Goal: Task Accomplishment & Management: Complete application form

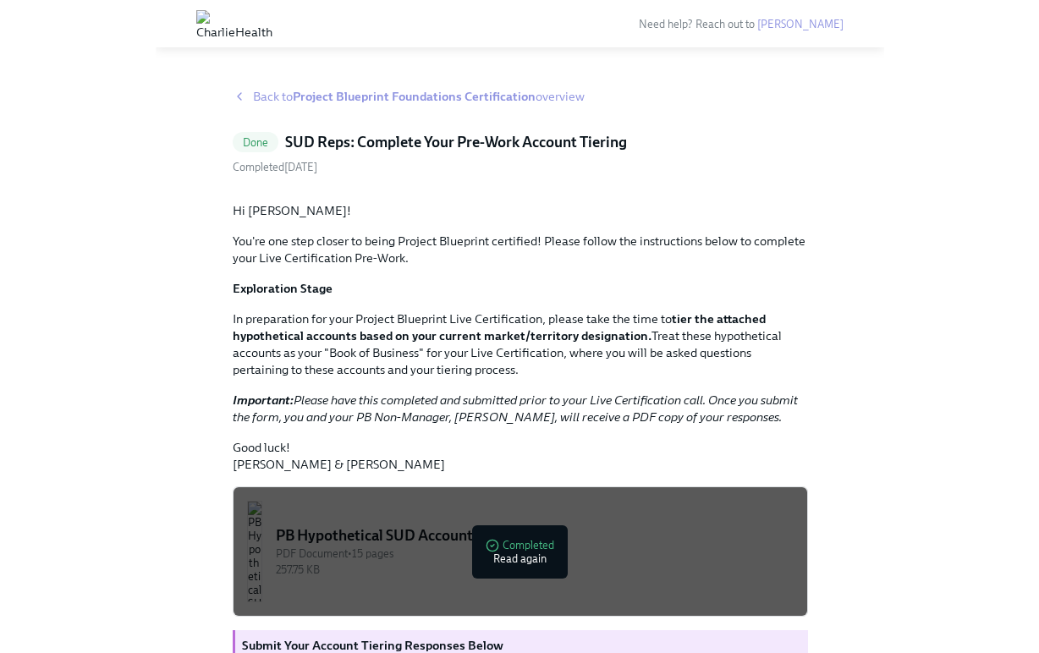
scroll to position [276, 0]
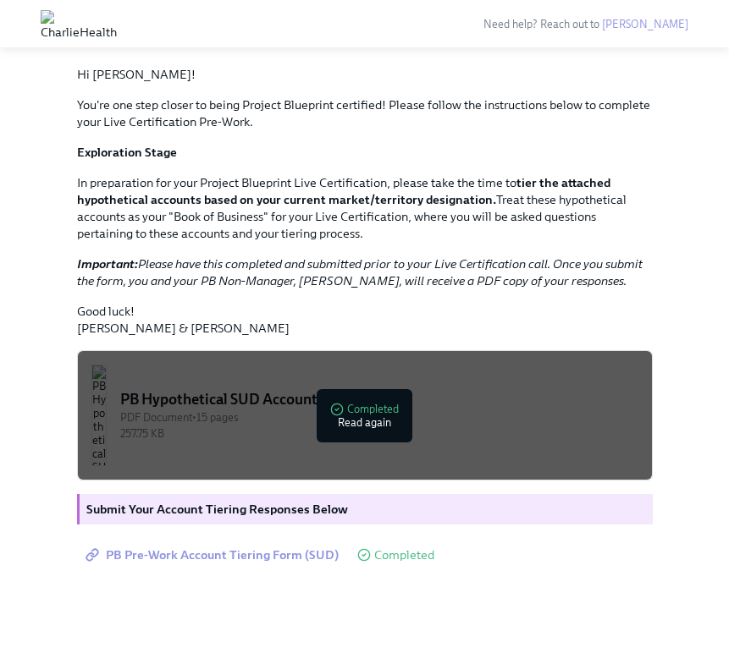
click at [317, 554] on span "PB Pre-Work Account Tiering Form (SUD)" at bounding box center [214, 555] width 250 height 17
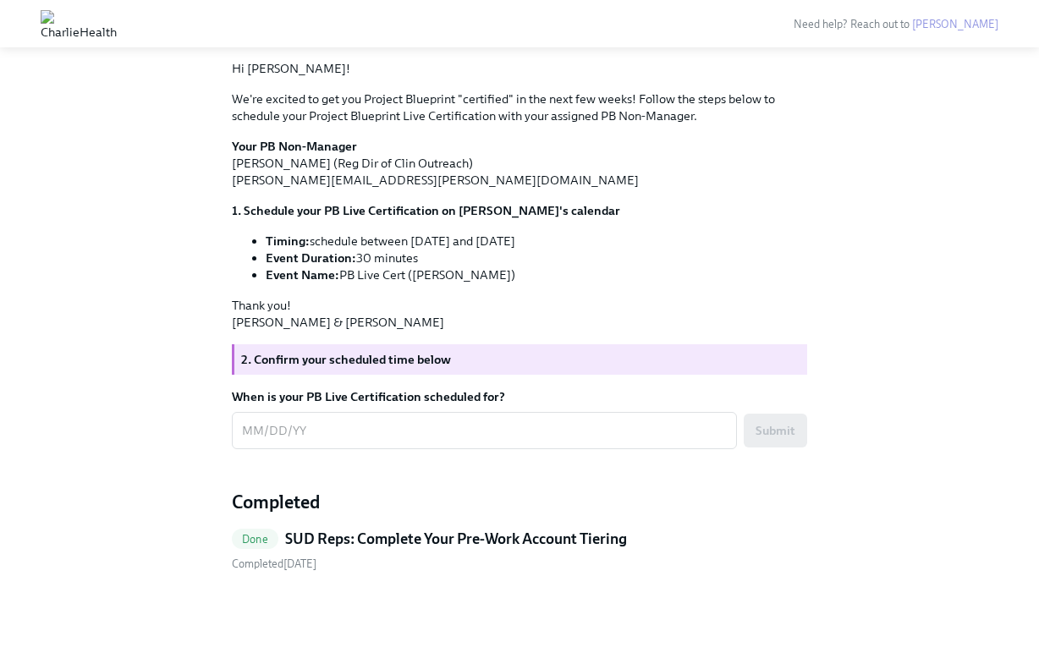
scroll to position [1106, 0]
click at [428, 434] on textarea "When is your PB Live Certification scheduled for?" at bounding box center [484, 431] width 485 height 20
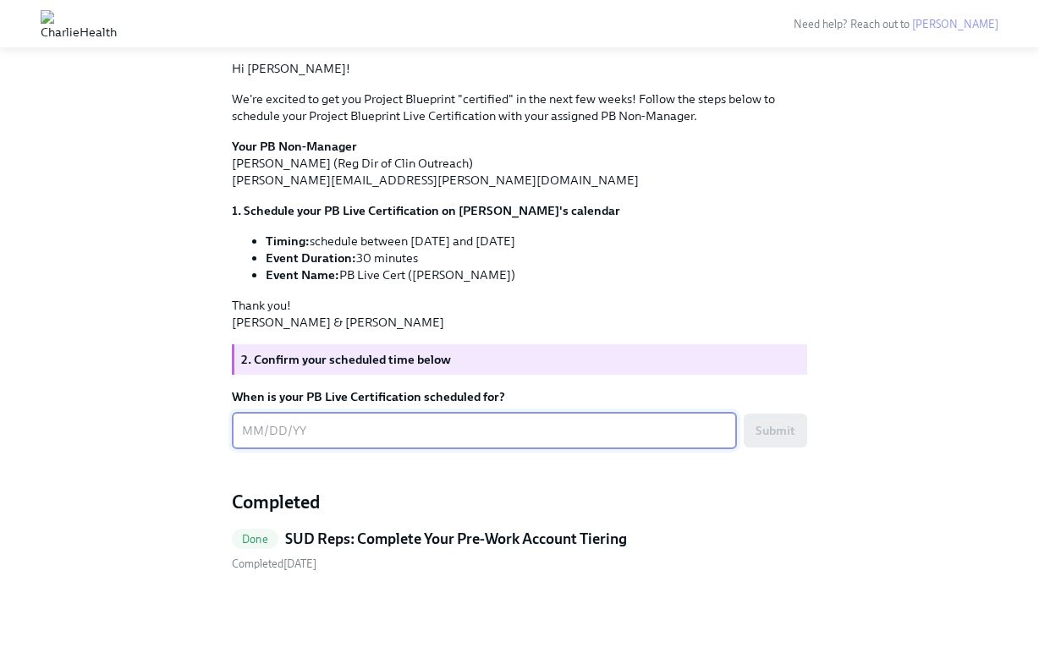
click at [379, 428] on textarea "When is your PB Live Certification scheduled for?" at bounding box center [484, 431] width 485 height 20
type textarea "09/18/2025"
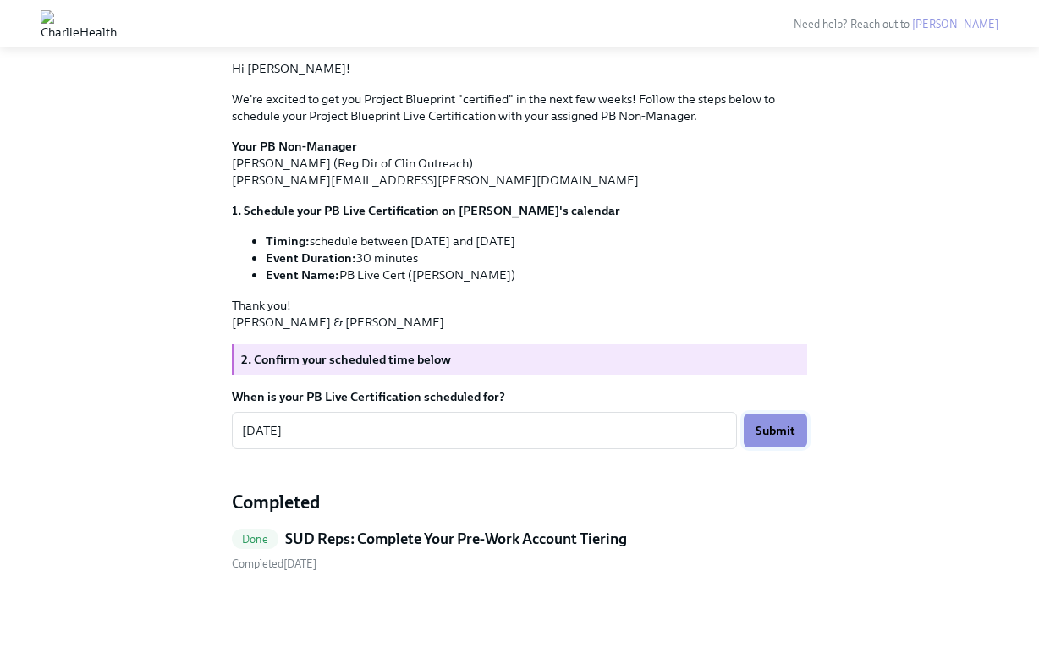
click at [775, 427] on span "Submit" at bounding box center [776, 430] width 40 height 17
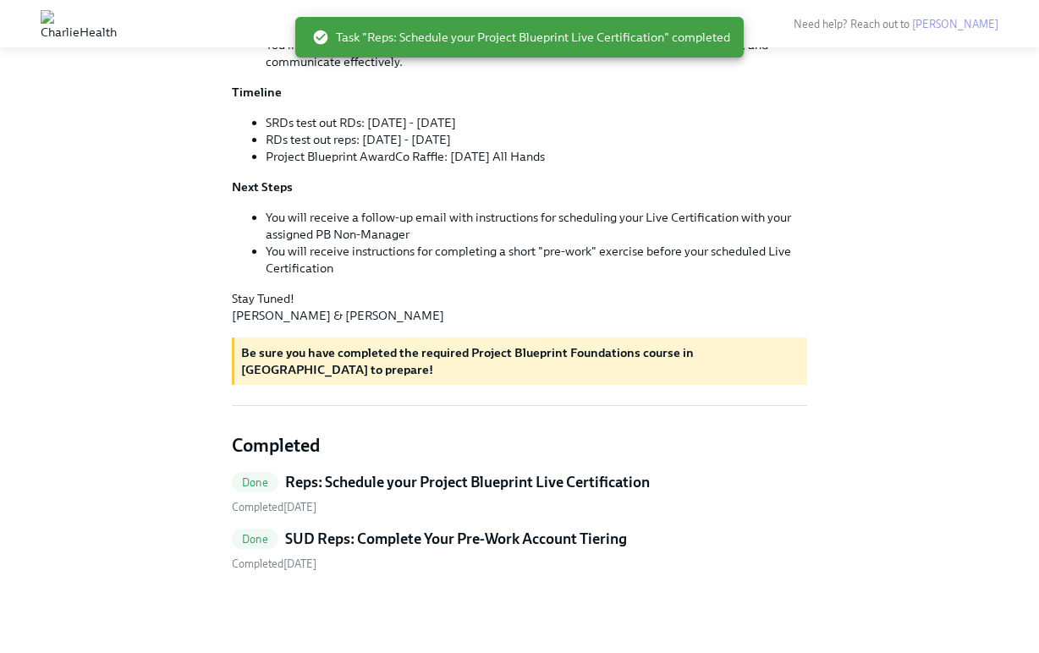
scroll to position [523, 0]
click at [410, 537] on h5 "SUD Reps: Complete Your Pre-Work Account Tiering" at bounding box center [456, 539] width 342 height 20
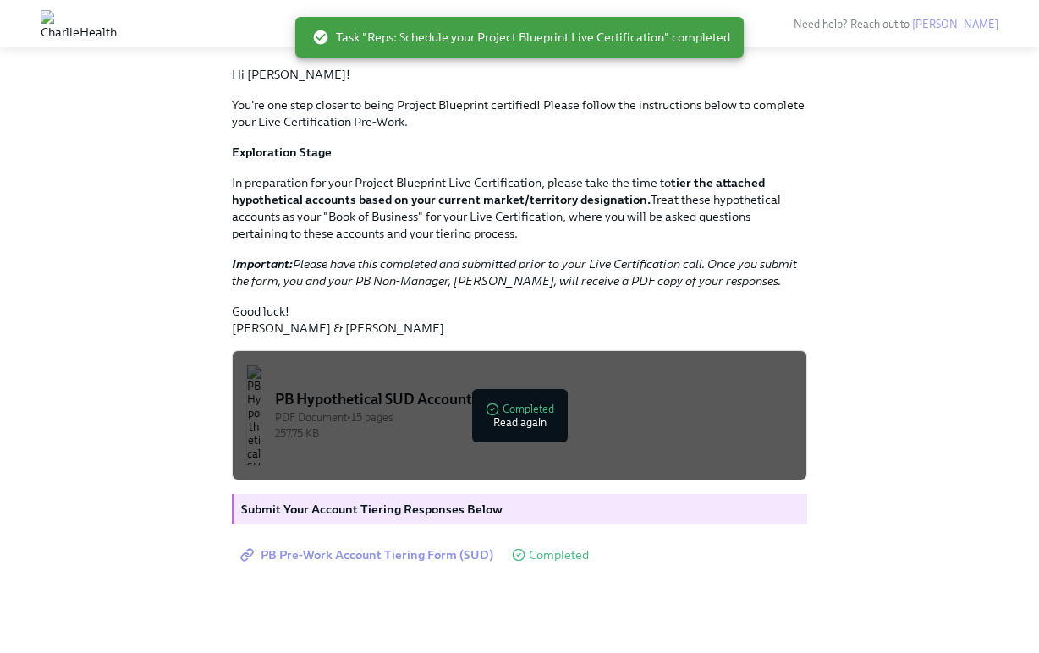
scroll to position [276, 0]
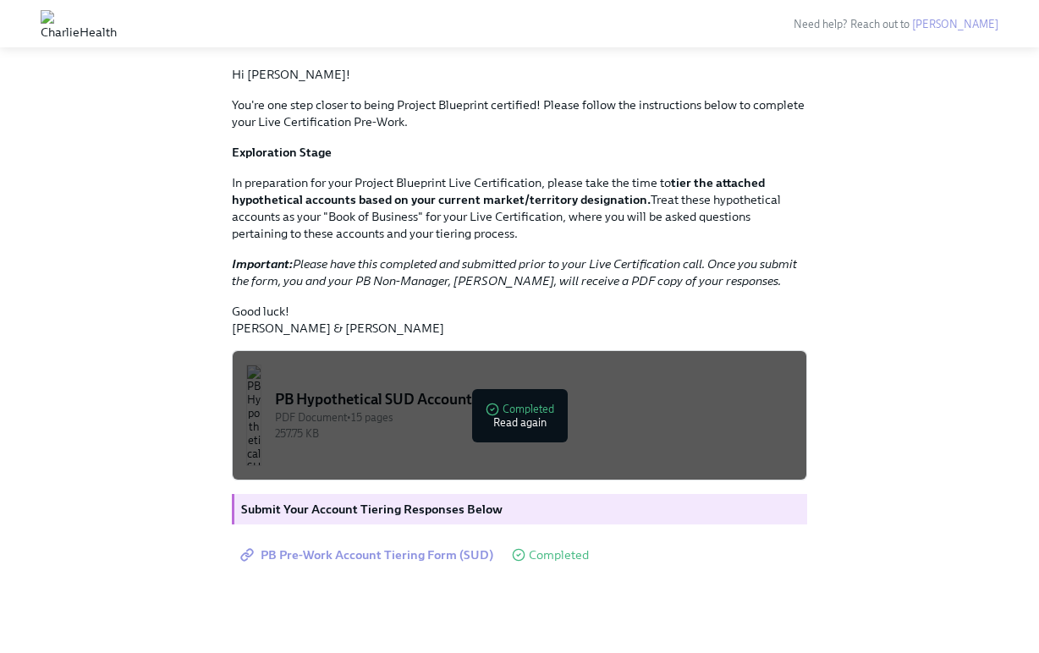
click at [262, 422] on img "button" at bounding box center [253, 416] width 15 height 102
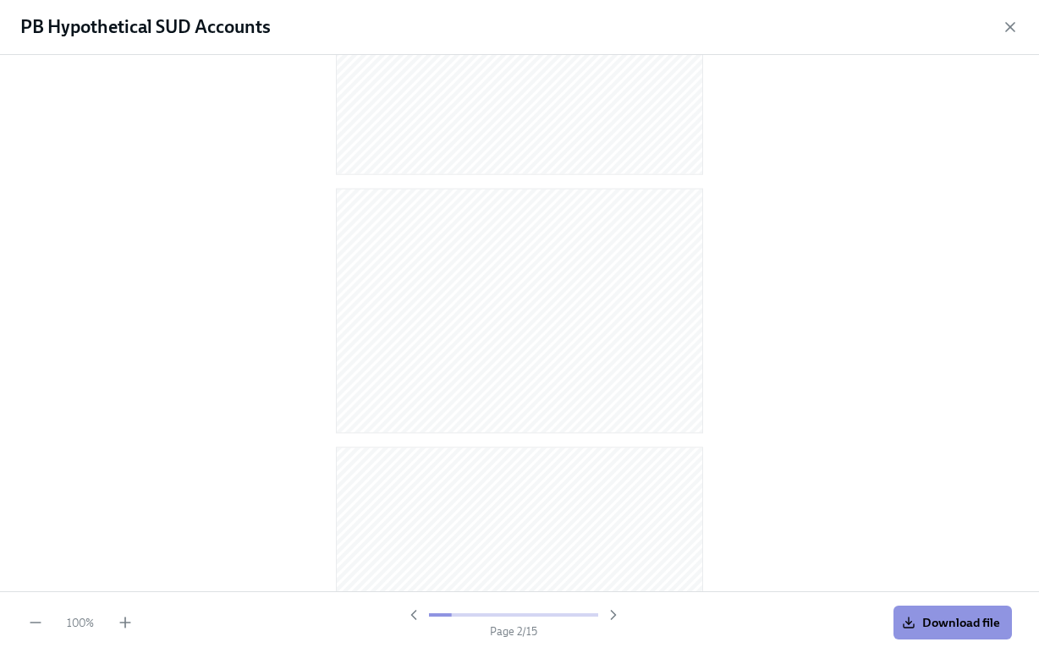
scroll to position [0, 0]
